Goal: Navigation & Orientation: Find specific page/section

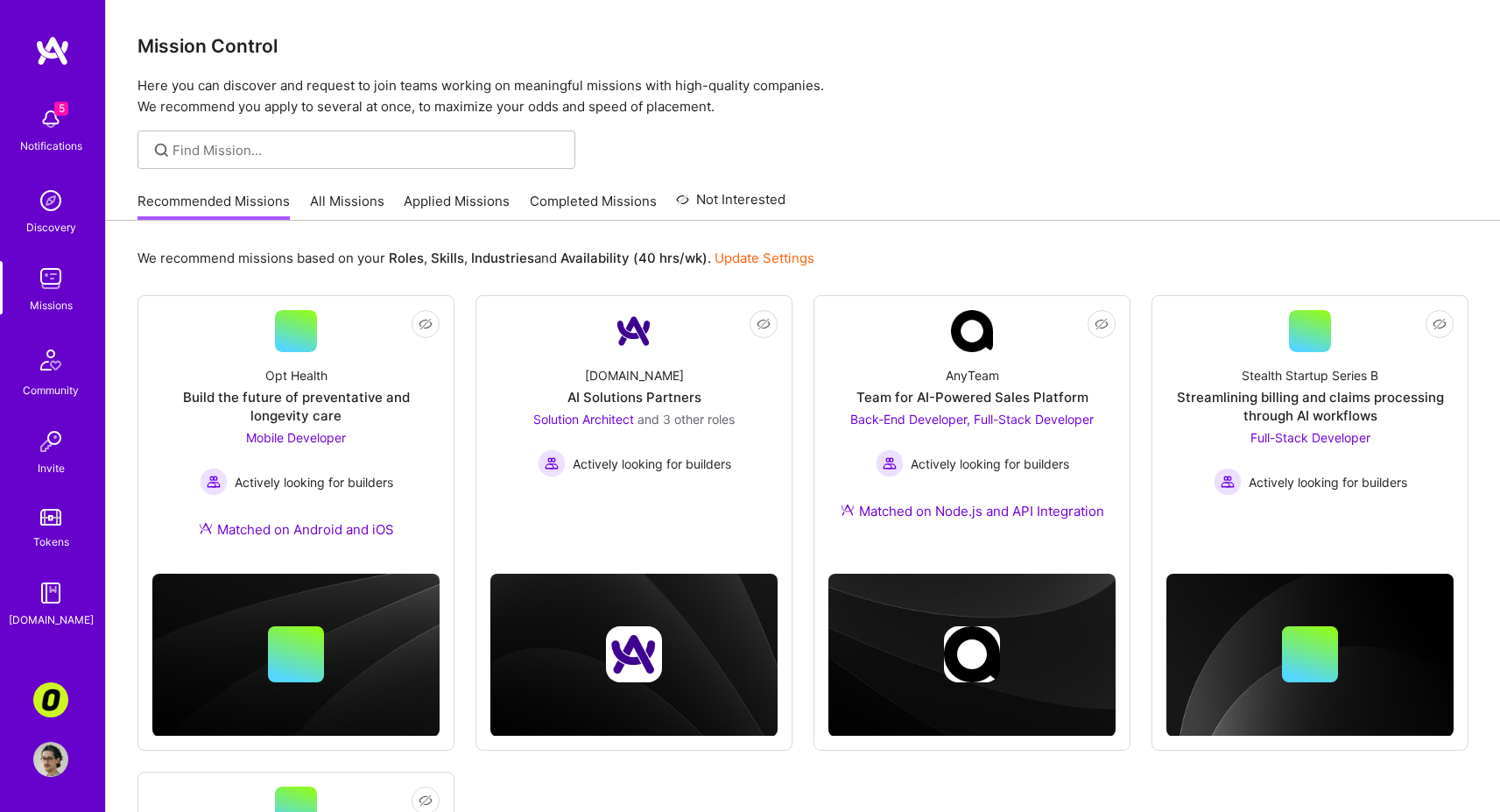
click at [335, 197] on link "All Missions" at bounding box center [346, 206] width 74 height 29
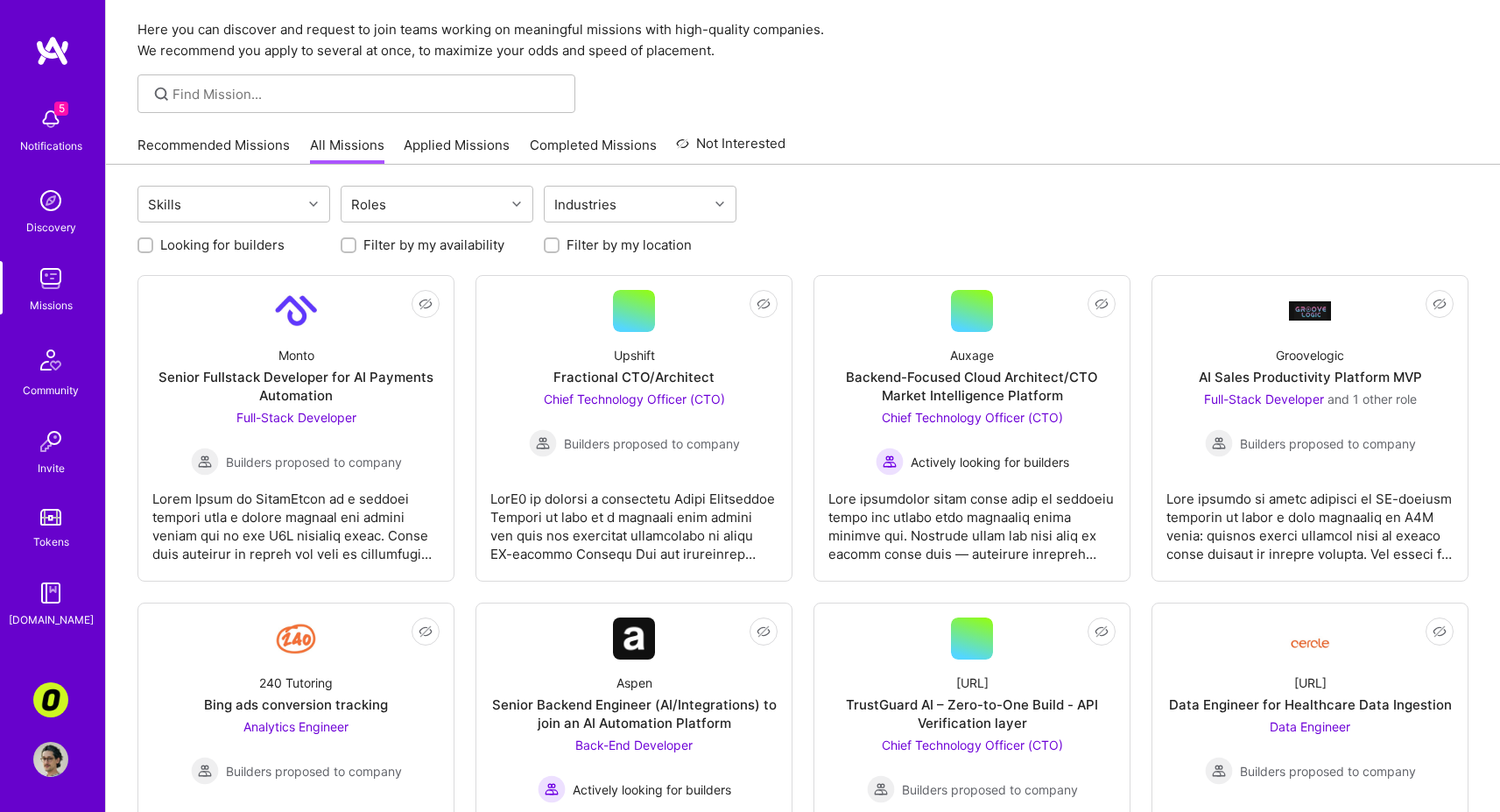
scroll to position [56, 0]
click at [206, 149] on link "Recommended Missions" at bounding box center [214, 150] width 152 height 29
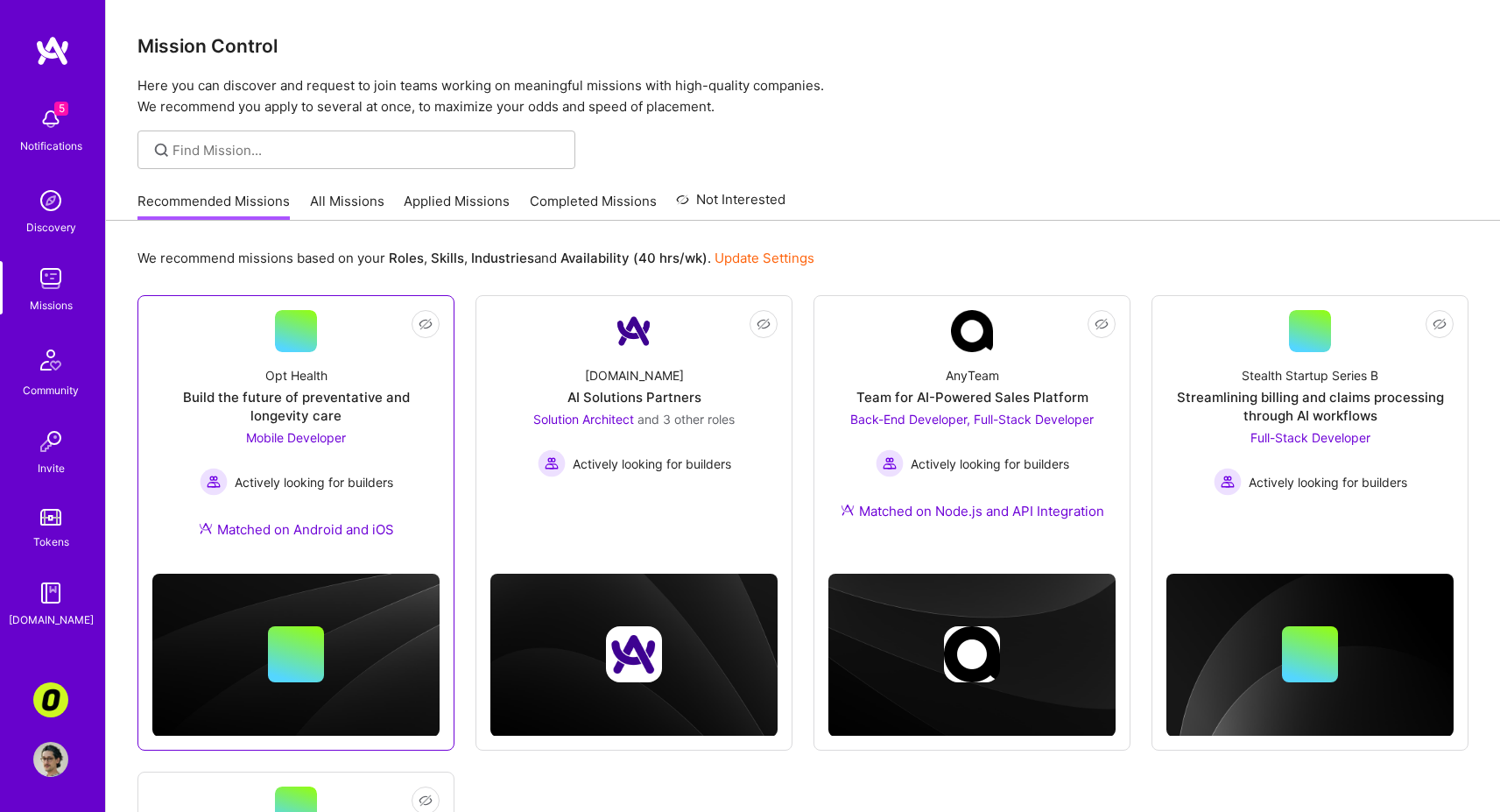
scroll to position [456, 0]
